Goal: Book appointment/travel/reservation

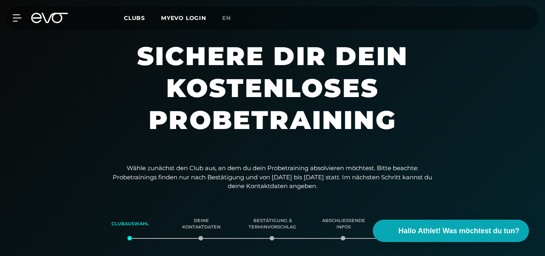
scroll to position [160, 0]
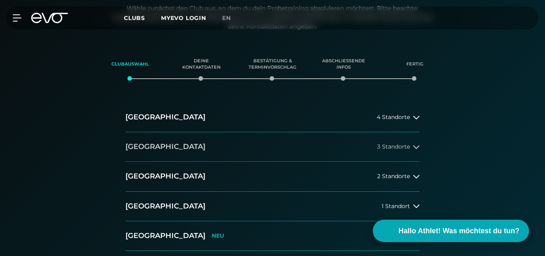
click at [418, 144] on icon at bounding box center [416, 147] width 6 height 6
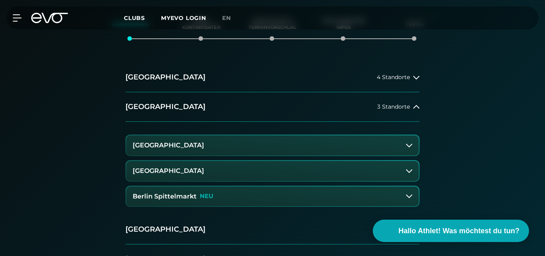
scroll to position [240, 0]
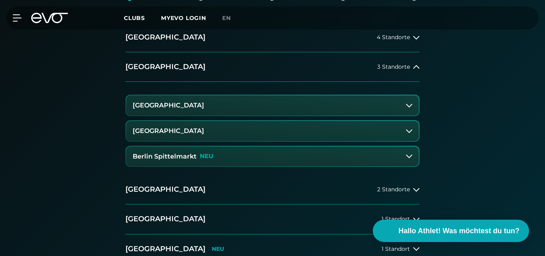
click at [407, 154] on icon at bounding box center [409, 156] width 6 height 6
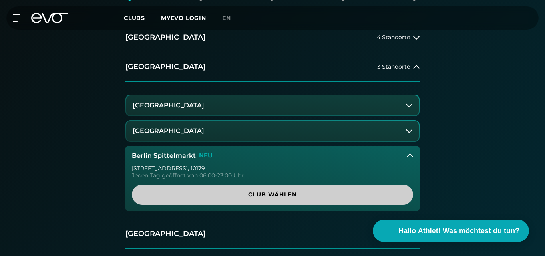
click at [313, 199] on span "Club wählen" at bounding box center [273, 195] width 262 height 8
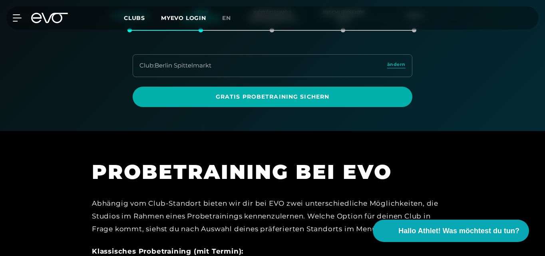
scroll to position [169, 0]
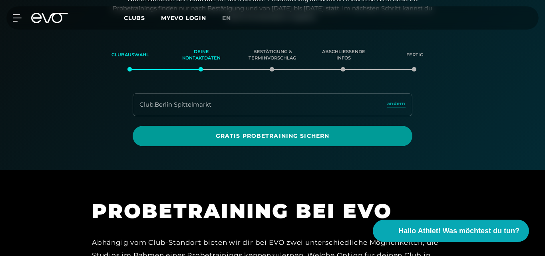
click at [319, 141] on span "Gratis Probetraining sichern" at bounding box center [273, 136] width 280 height 20
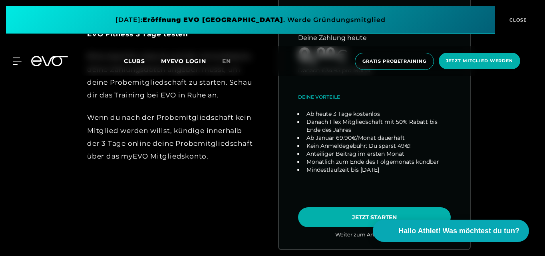
scroll to position [440, 0]
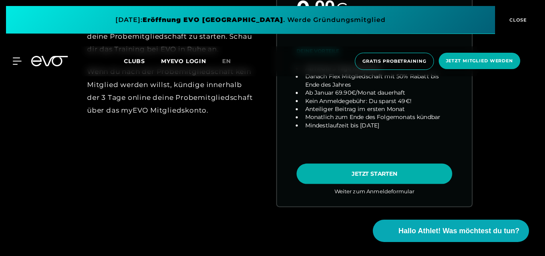
click at [343, 170] on link "choose plan" at bounding box center [374, 49] width 195 height 314
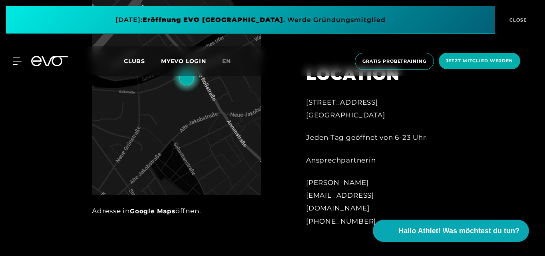
scroll to position [320, 0]
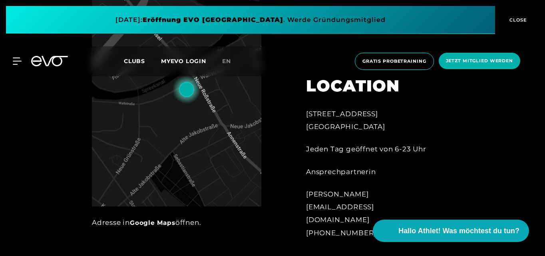
drag, startPoint x: 307, startPoint y: 127, endPoint x: 365, endPoint y: 231, distance: 118.8
click at [365, 231] on div "Wallstraße 27 10179 Berlin Jeden Tag geöffnet von 6-23 Uhr Ansprechpartnerin Du…" at bounding box center [371, 174] width 131 height 132
copy div "Wallstraße 27 10179 Berlin Jeden Tag geöffnet von 6-23 Uhr Ansprechpartnerin Du…"
